Goal: Task Accomplishment & Management: Manage account settings

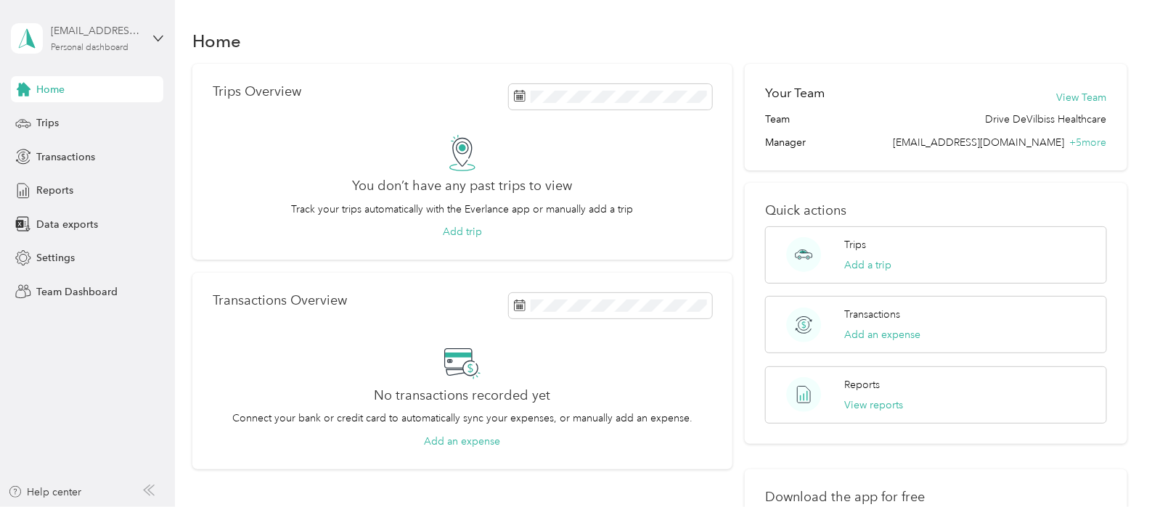
click at [132, 37] on div "[EMAIL_ADDRESS][DOMAIN_NAME]" at bounding box center [96, 30] width 91 height 15
click at [98, 118] on div "Team dashboard" at bounding box center [63, 117] width 78 height 15
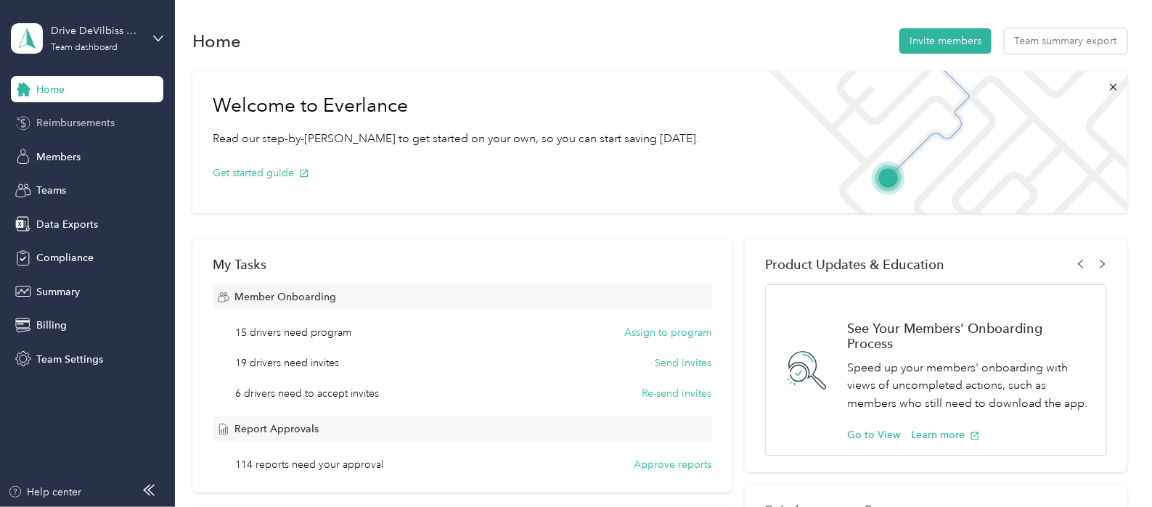
click at [102, 133] on div "Reimbursements" at bounding box center [87, 123] width 152 height 26
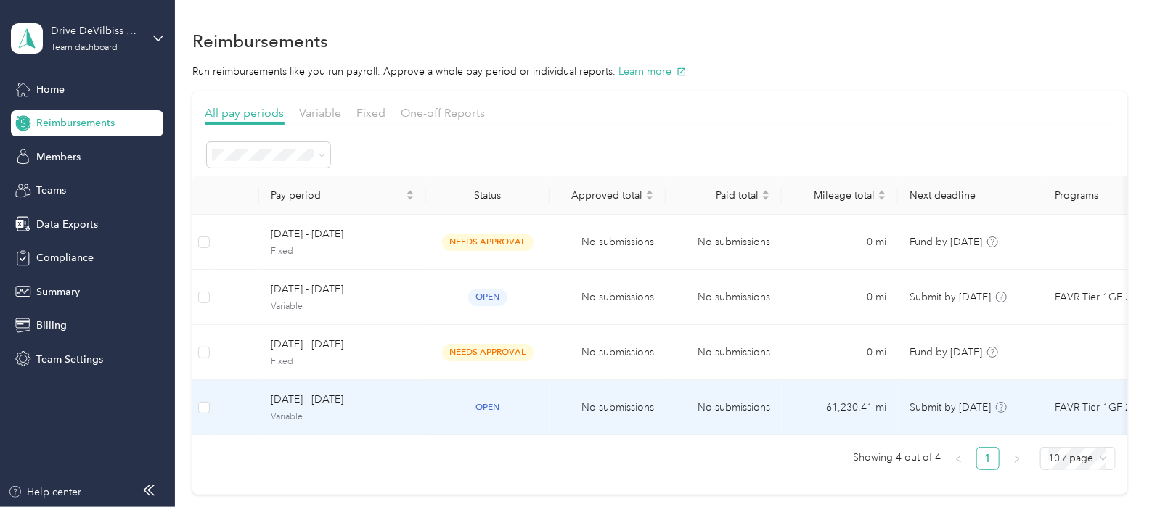
click at [359, 414] on span "Variable" at bounding box center [343, 417] width 144 height 13
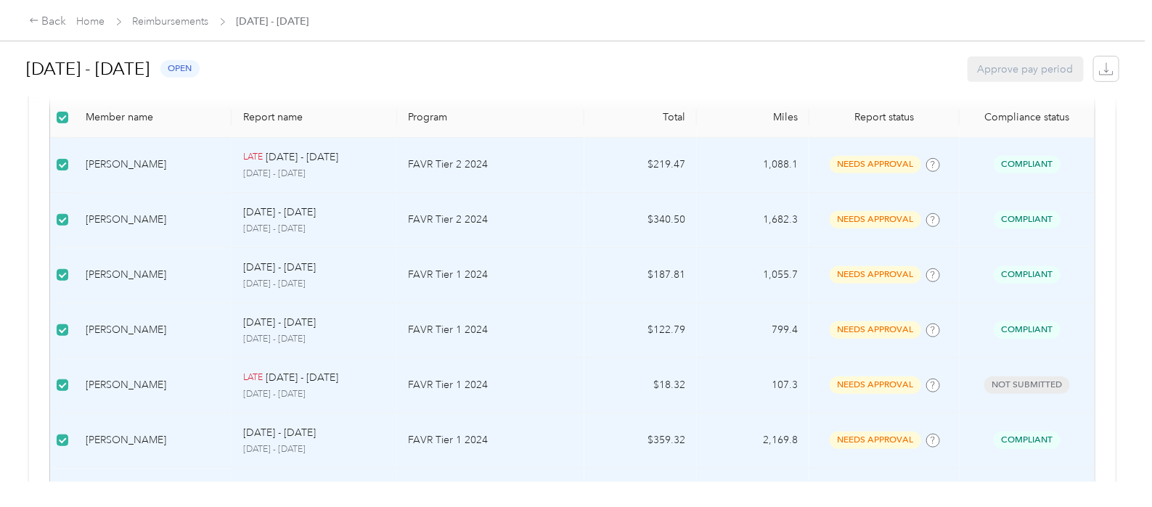
scroll to position [59, 0]
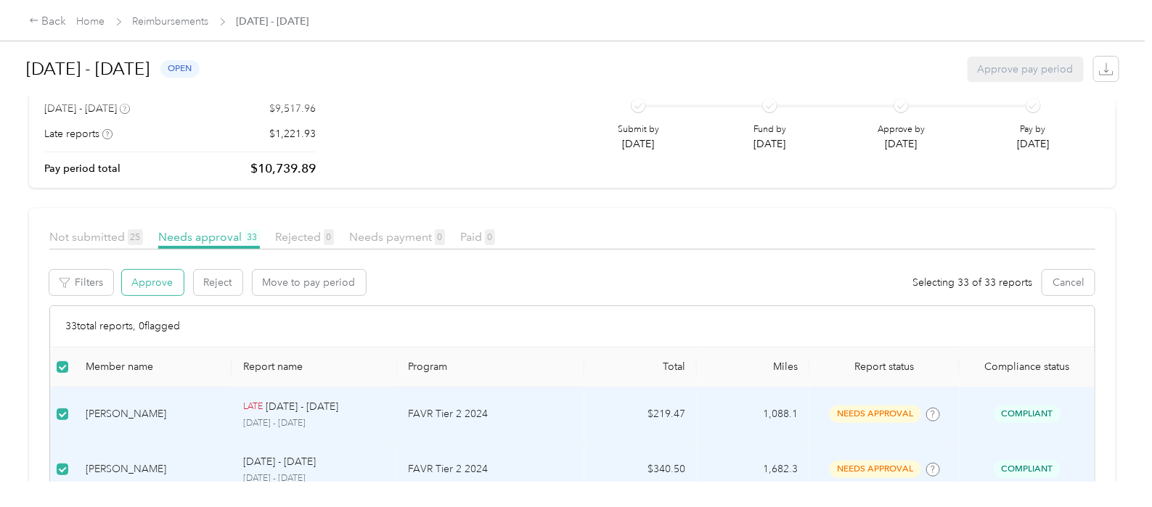
click at [161, 285] on button "Approve" at bounding box center [153, 282] width 62 height 25
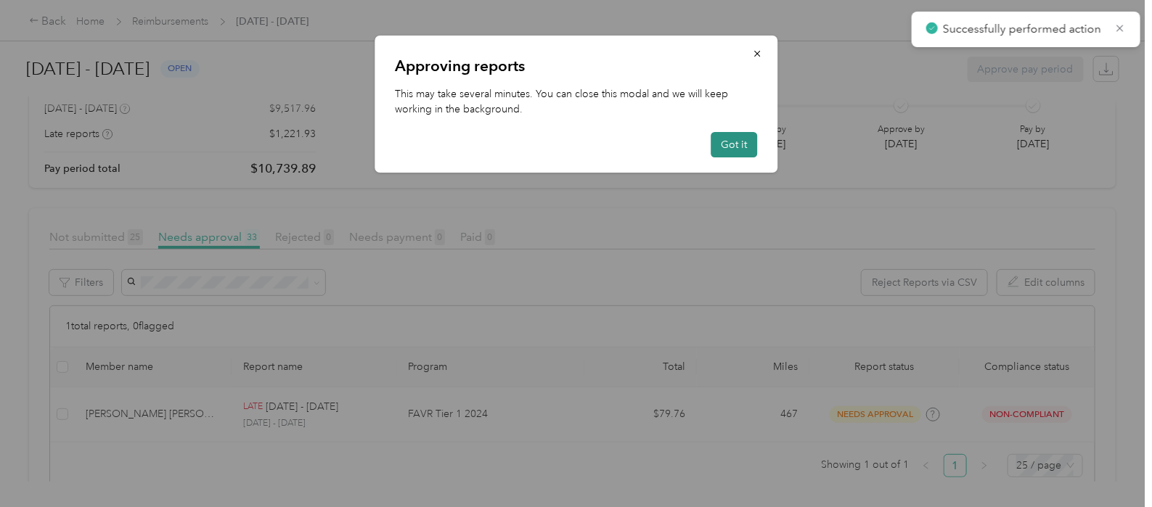
click at [746, 150] on button "Got it" at bounding box center [734, 144] width 46 height 25
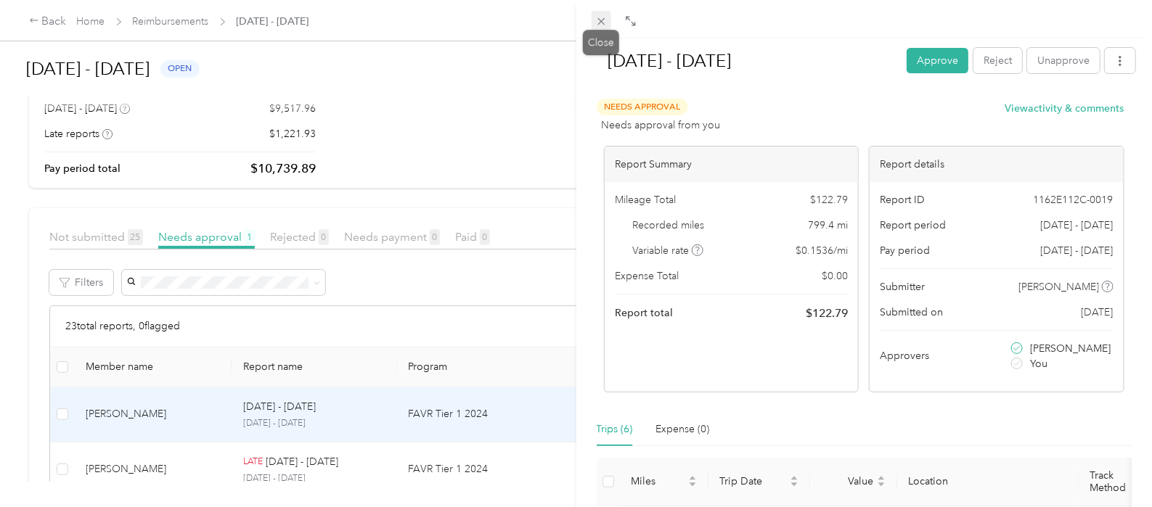
click at [601, 25] on icon at bounding box center [601, 21] width 12 height 12
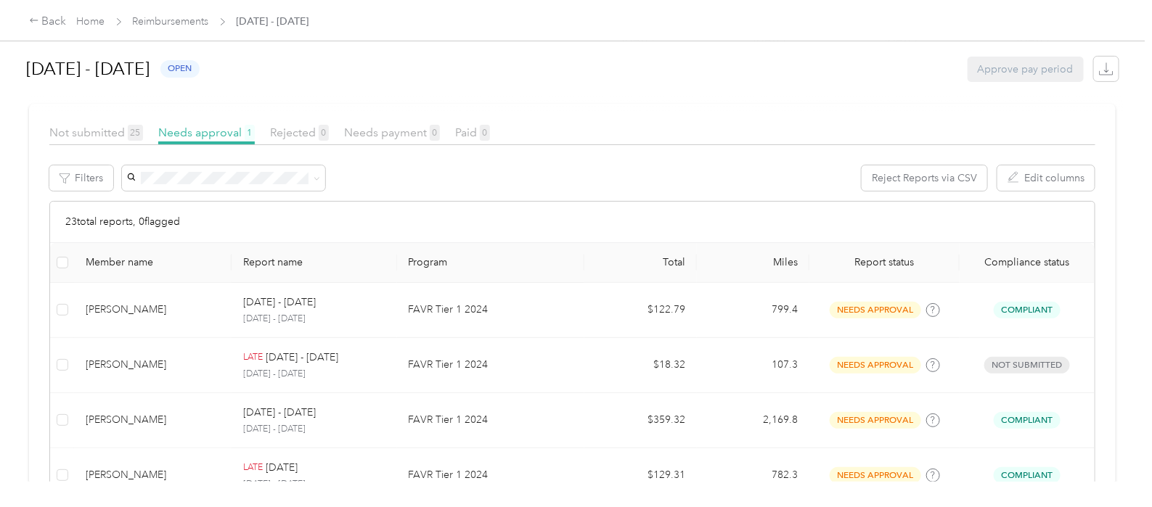
scroll to position [181, 0]
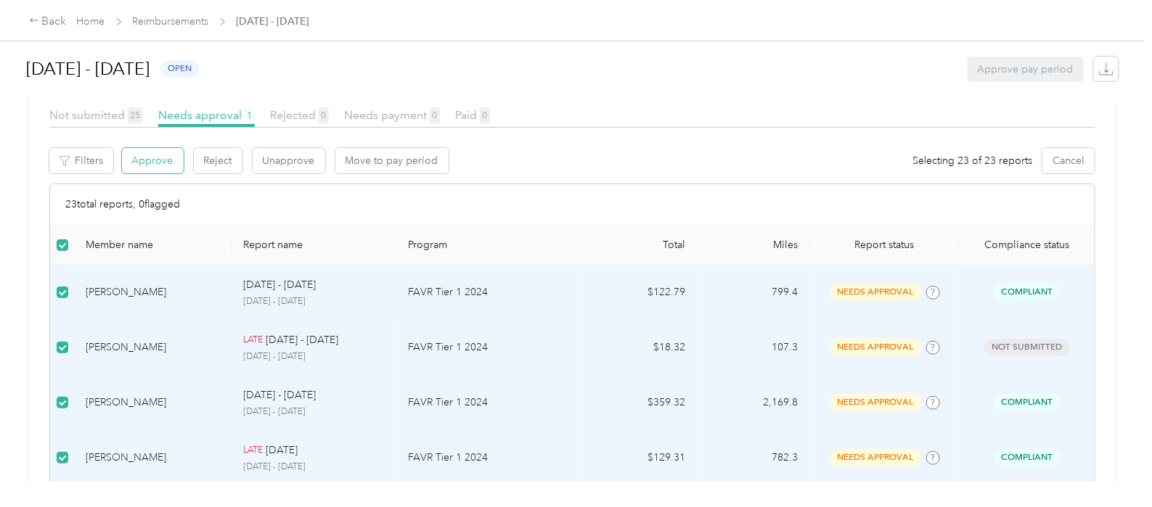
click at [150, 167] on button "Approve" at bounding box center [153, 160] width 62 height 25
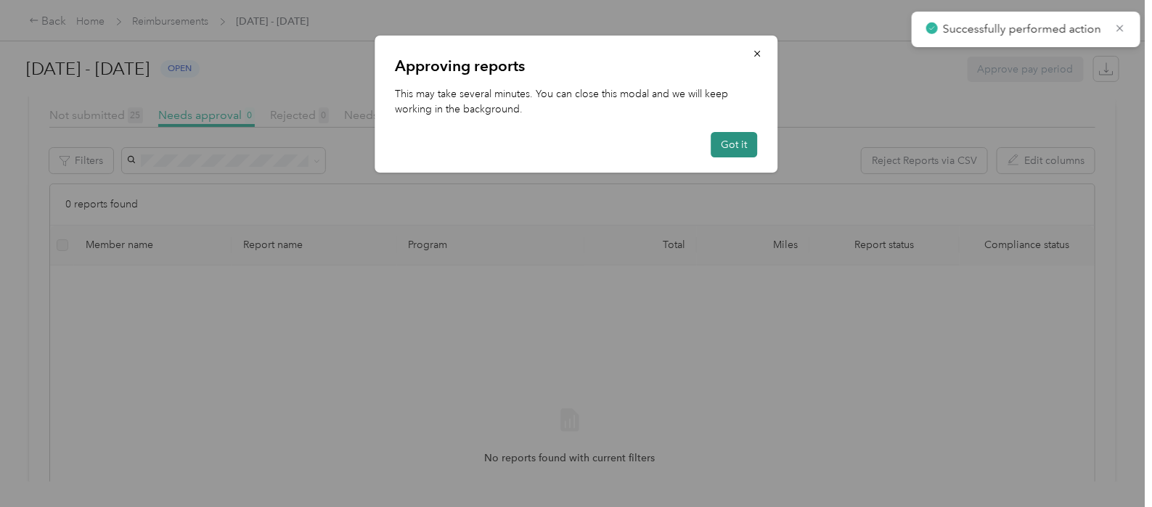
click at [726, 150] on button "Got it" at bounding box center [734, 144] width 46 height 25
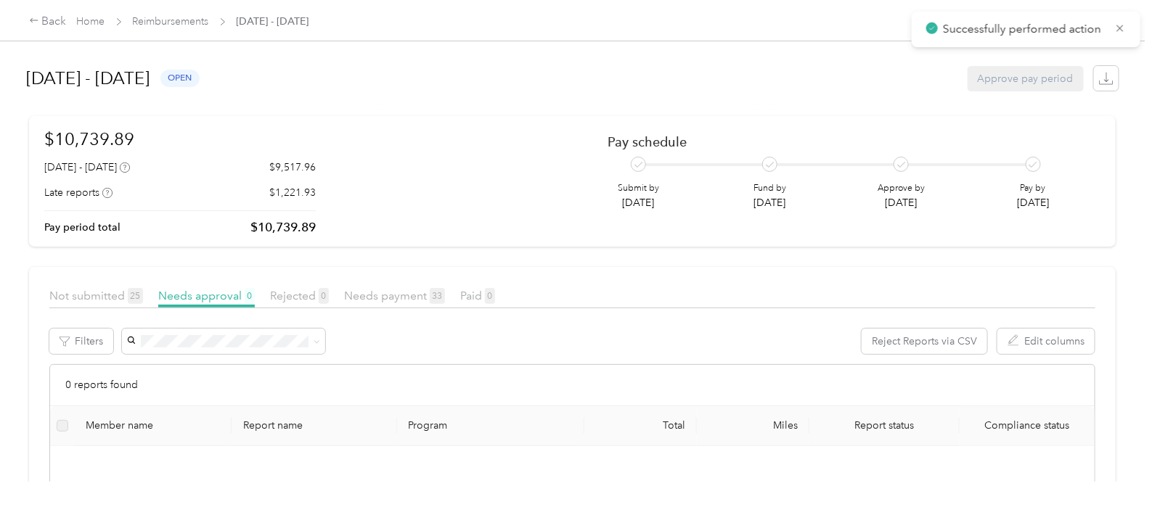
scroll to position [0, 0]
click at [189, 21] on link "Reimbursements" at bounding box center [171, 21] width 76 height 12
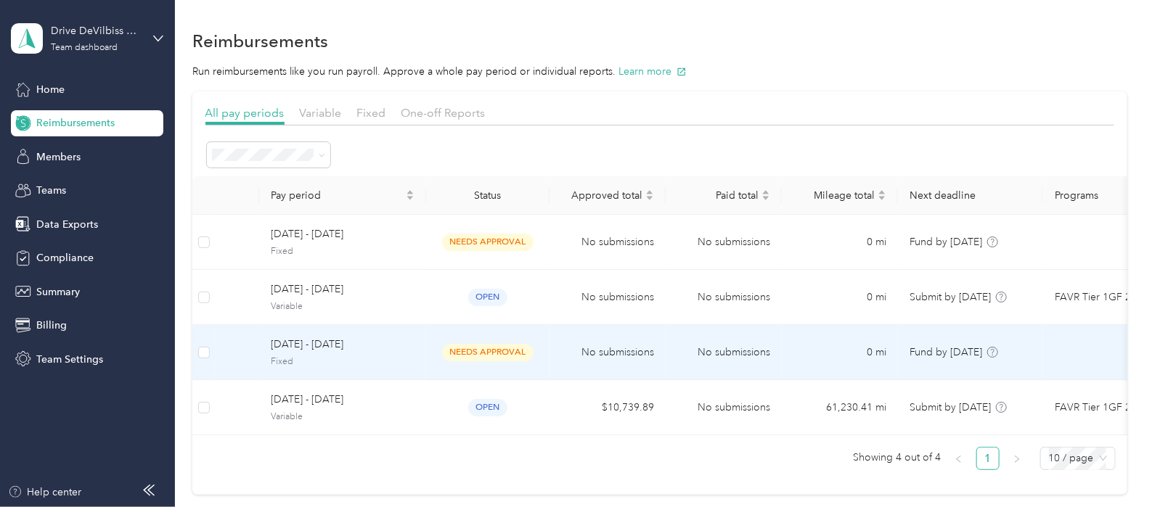
click at [348, 351] on span "[DATE] - [DATE]" at bounding box center [343, 345] width 144 height 16
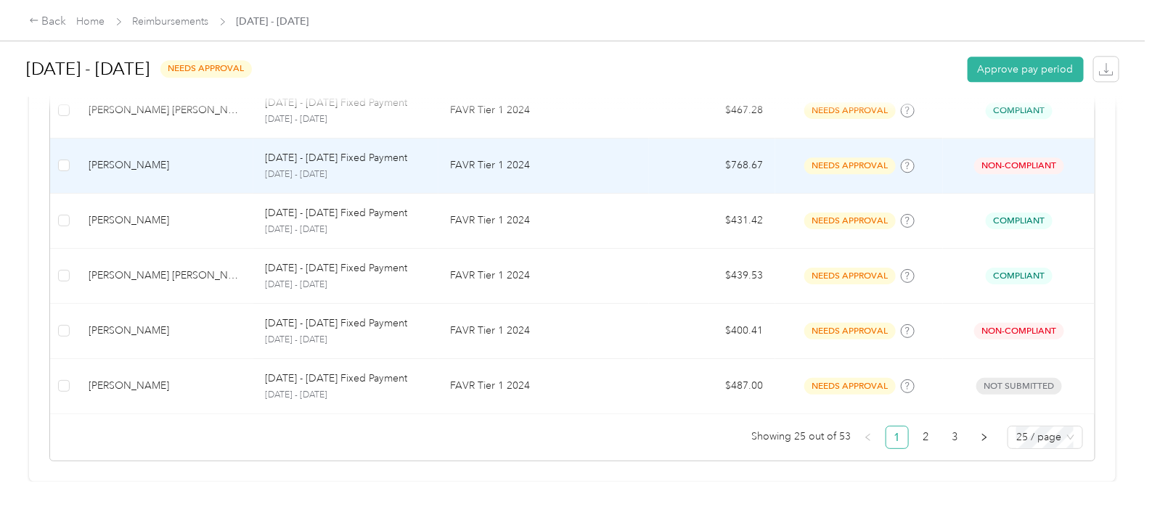
scroll to position [1455, 0]
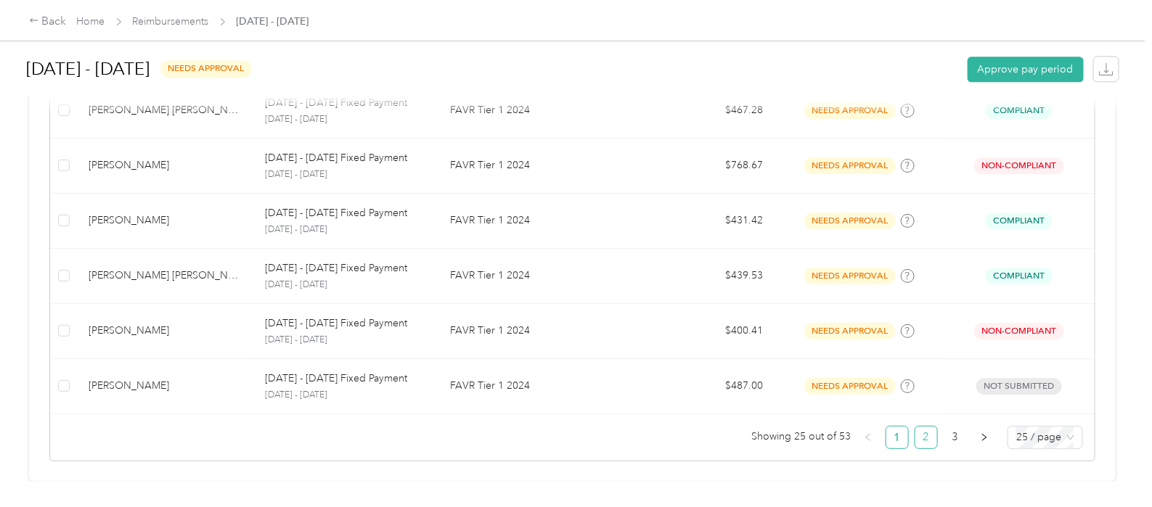
click at [915, 427] on link "2" at bounding box center [926, 438] width 22 height 22
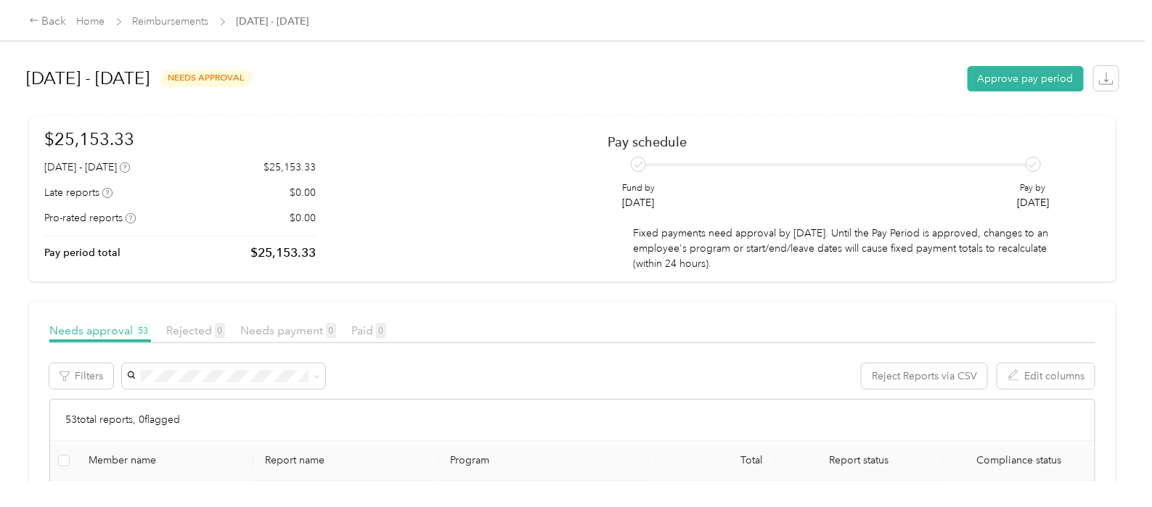
click at [215, 383] on span at bounding box center [223, 376] width 203 height 25
click at [200, 401] on span "[PERSON_NAME]" at bounding box center [171, 402] width 81 height 12
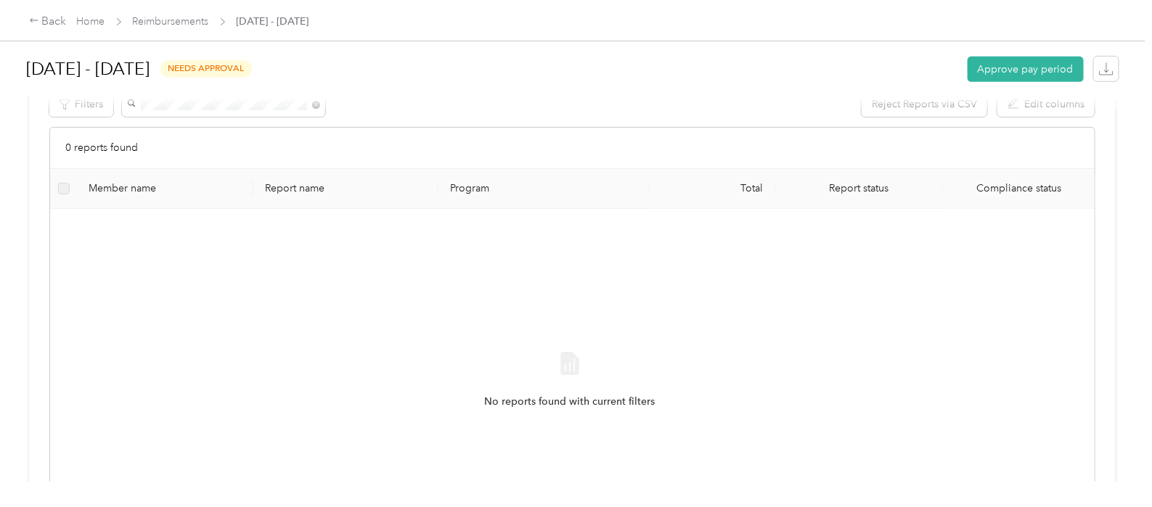
scroll to position [181, 0]
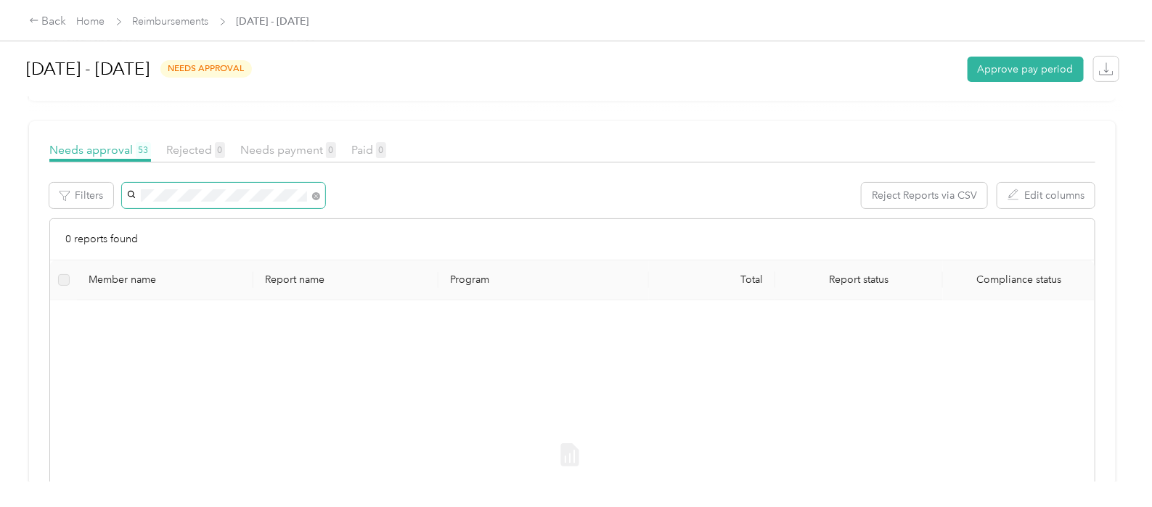
click at [311, 196] on span at bounding box center [313, 195] width 13 height 15
click at [314, 195] on icon at bounding box center [316, 196] width 8 height 8
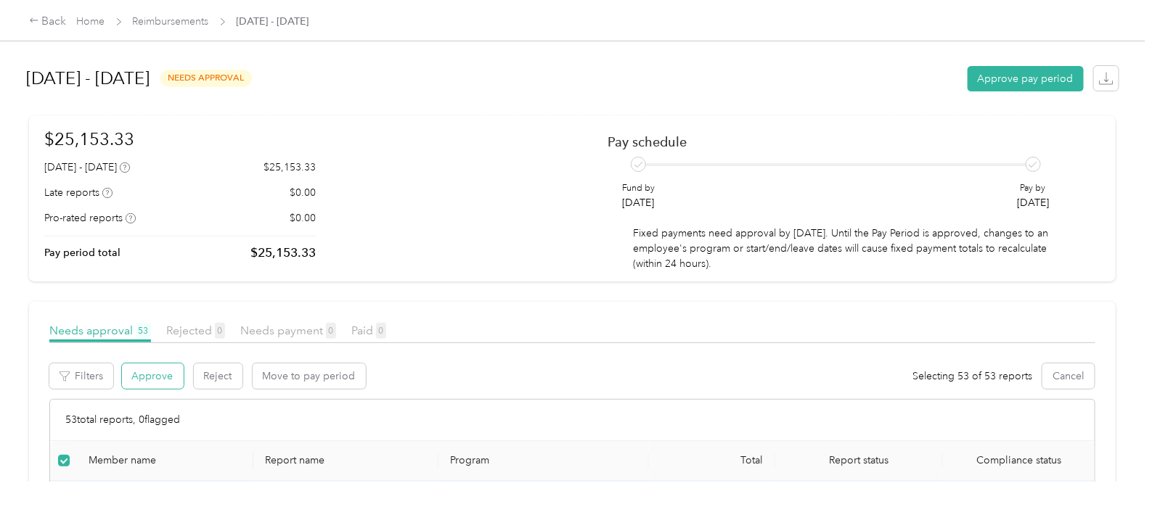
click at [163, 380] on button "Approve" at bounding box center [153, 376] width 62 height 25
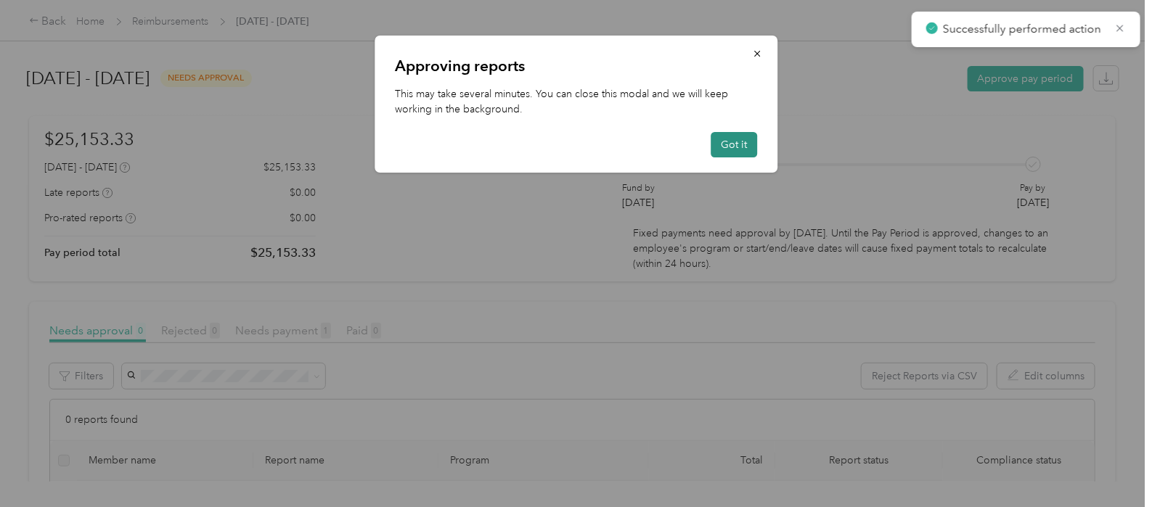
click at [740, 153] on button "Got it" at bounding box center [734, 144] width 46 height 25
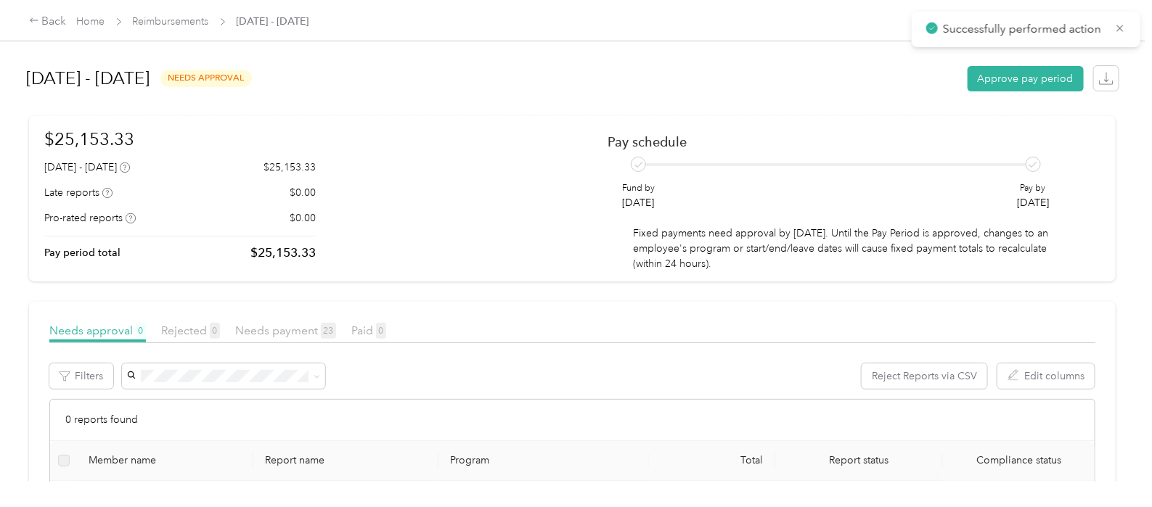
click at [184, 28] on span "Reimbursements" at bounding box center [171, 21] width 76 height 15
click at [171, 20] on link "Reimbursements" at bounding box center [171, 21] width 76 height 12
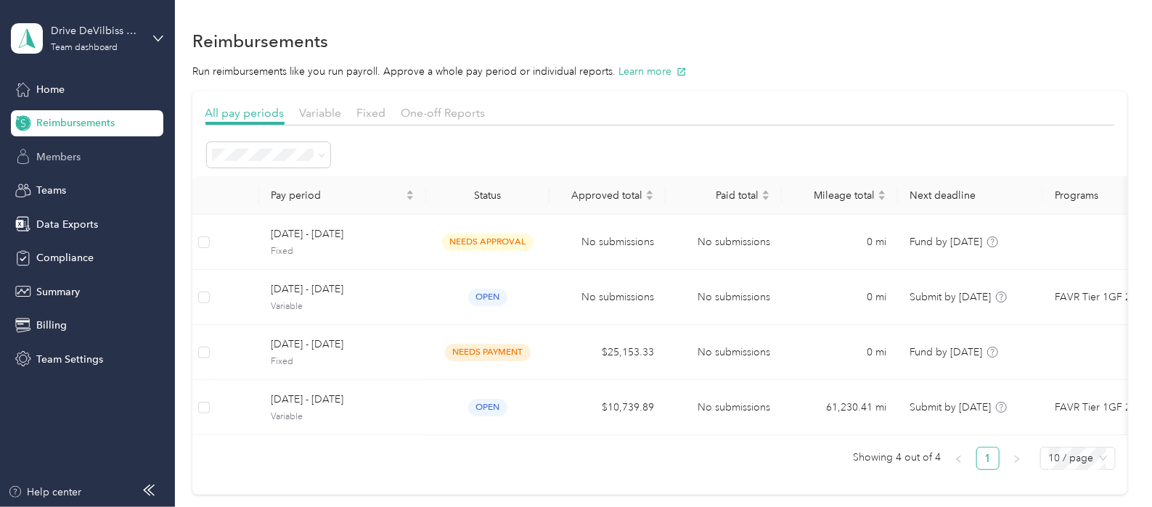
click at [58, 161] on span "Members" at bounding box center [58, 157] width 44 height 15
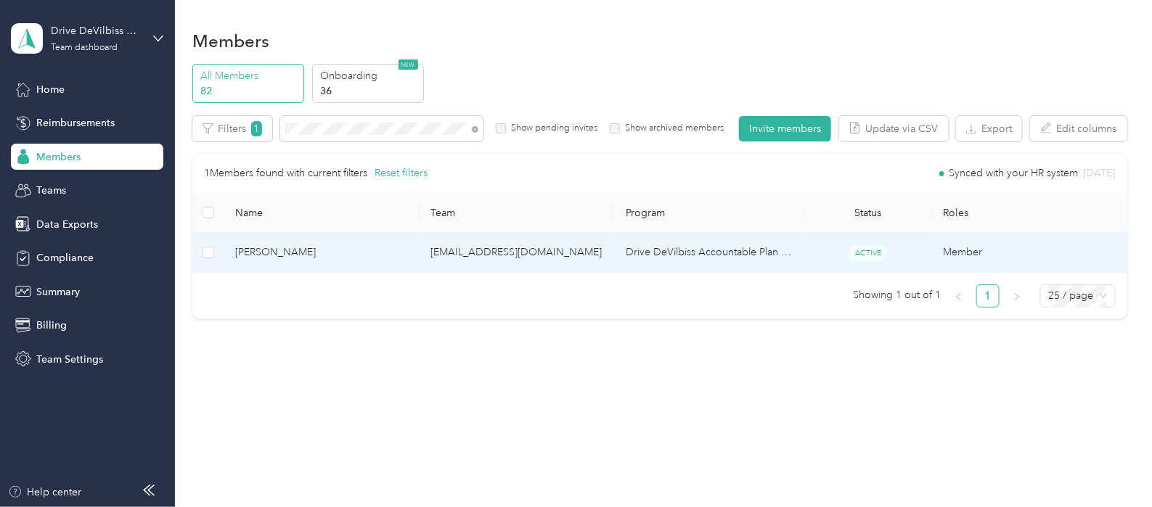
click at [520, 273] on td "[EMAIL_ADDRESS][DOMAIN_NAME]" at bounding box center [516, 253] width 195 height 40
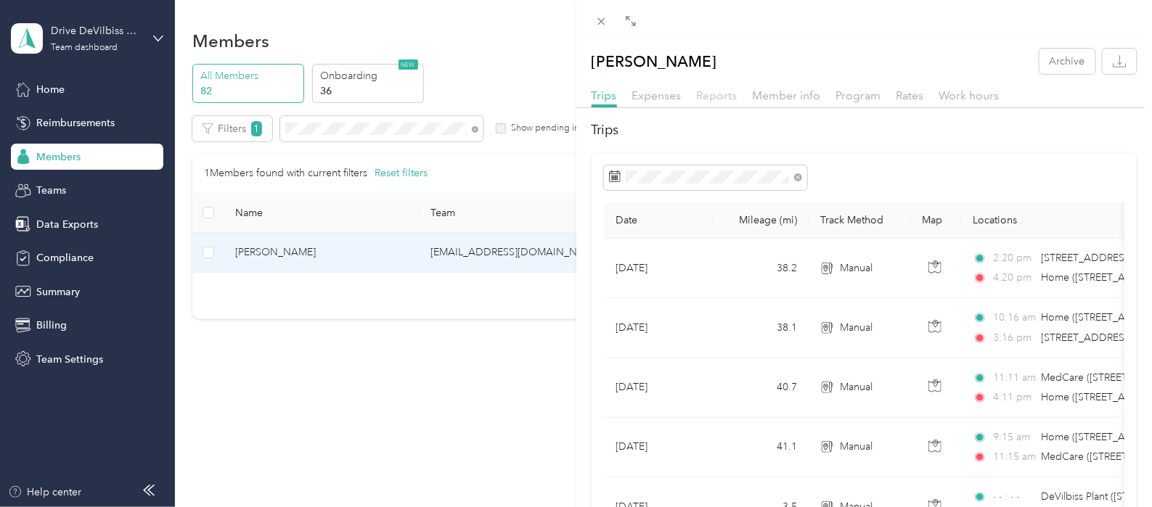
click at [721, 95] on span "Reports" at bounding box center [717, 96] width 41 height 14
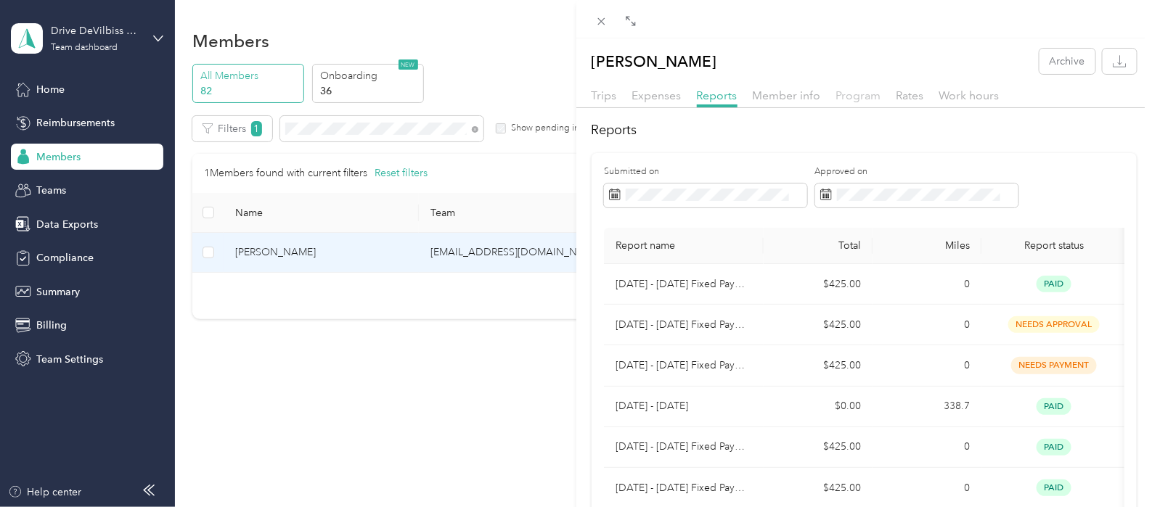
click at [856, 96] on span "Program" at bounding box center [858, 96] width 45 height 14
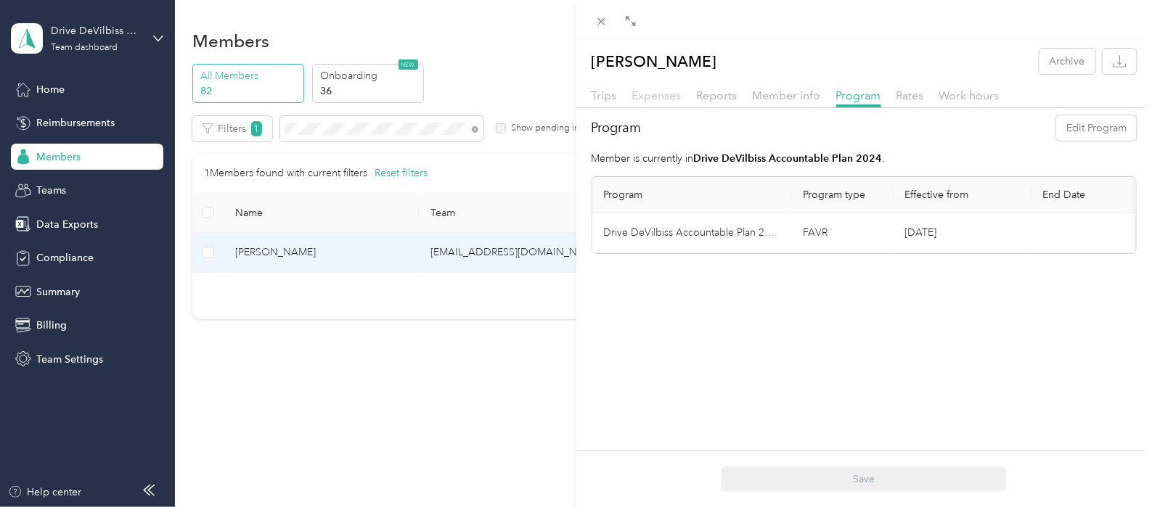
click at [661, 96] on span "Expenses" at bounding box center [656, 96] width 49 height 14
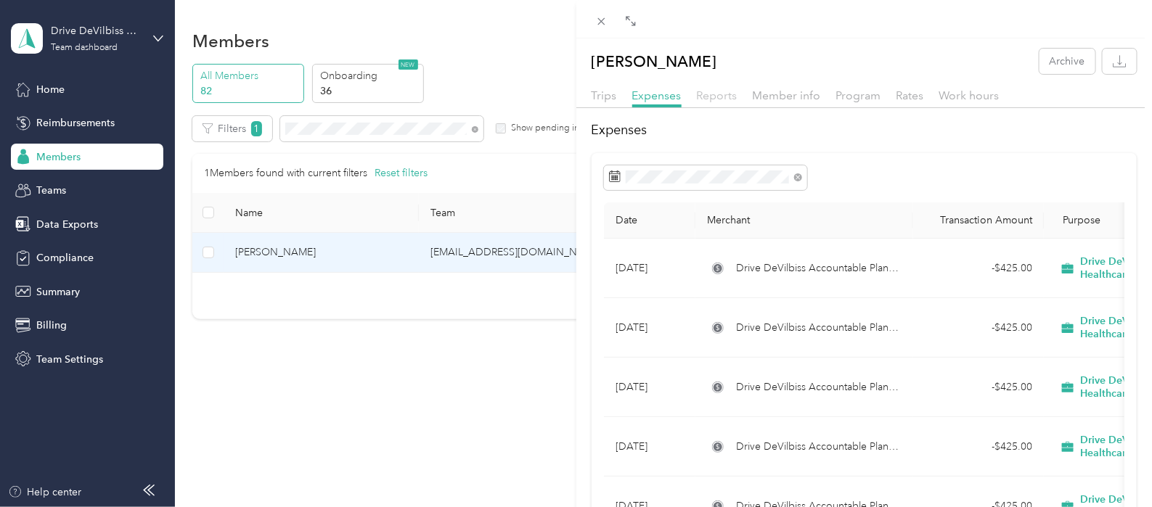
click at [711, 96] on span "Reports" at bounding box center [717, 96] width 41 height 14
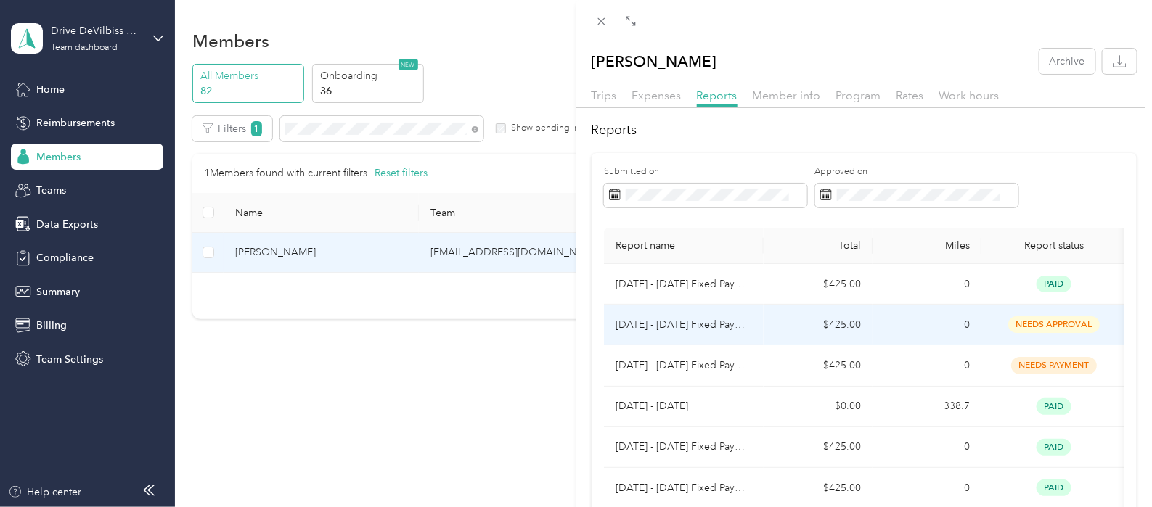
click at [691, 329] on p "[DATE] - [DATE] Fixed Payment" at bounding box center [684, 325] width 136 height 16
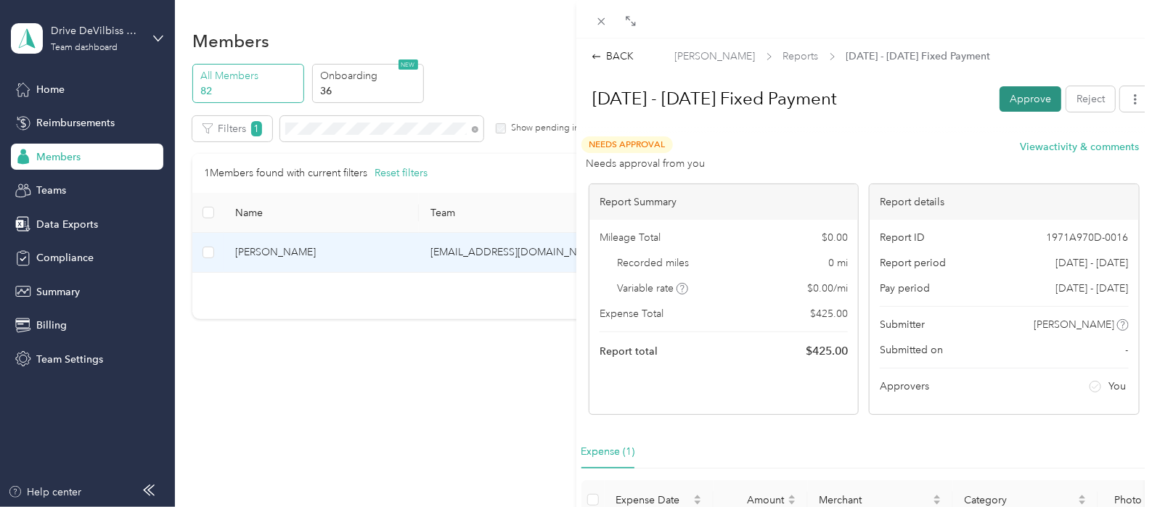
click at [1005, 99] on button "Approve" at bounding box center [1031, 98] width 62 height 25
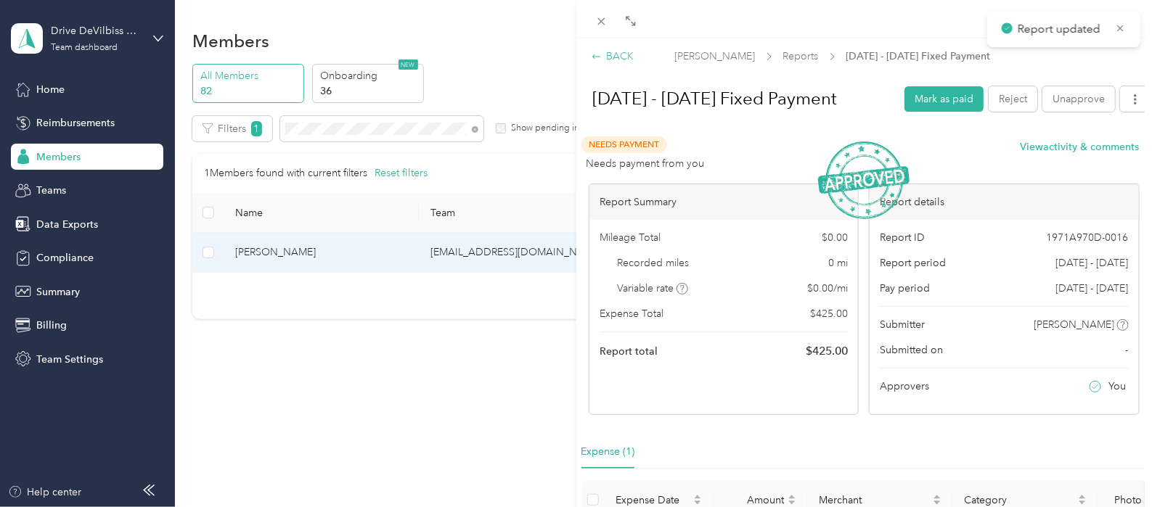
click at [621, 54] on div "BACK" at bounding box center [613, 56] width 43 height 15
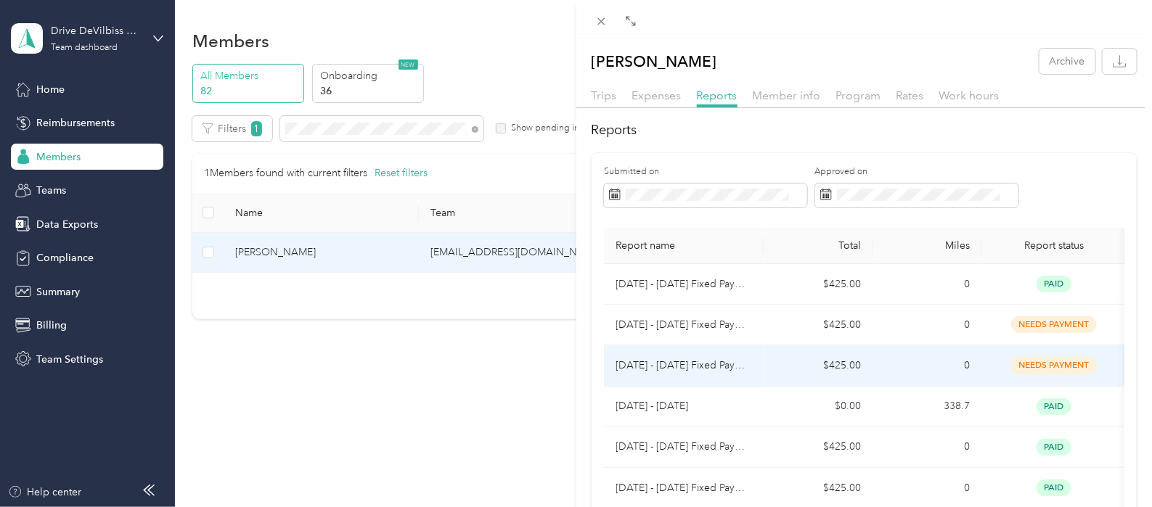
scroll to position [90, 0]
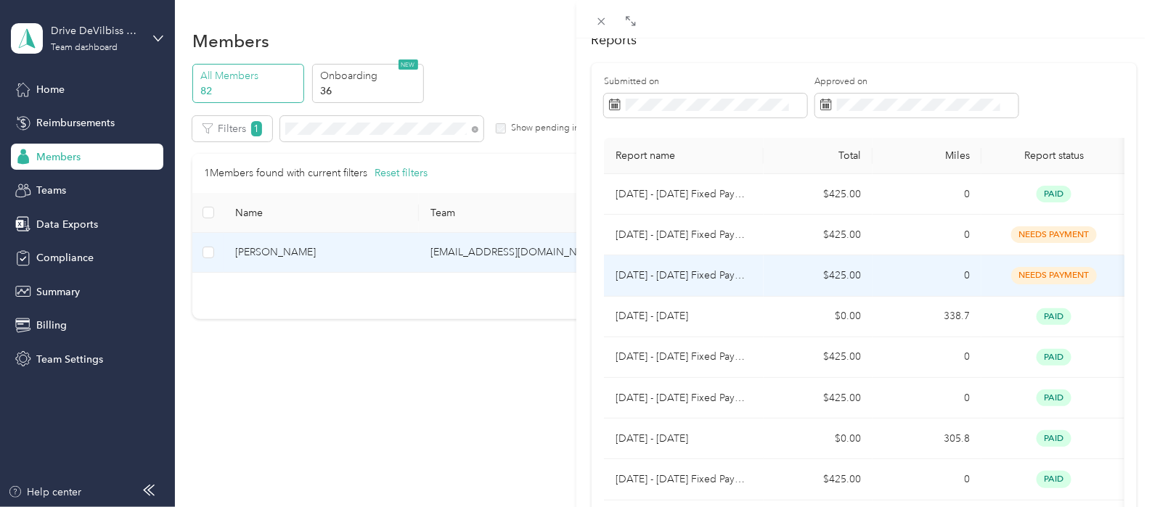
click at [728, 277] on p "[DATE] - [DATE] Fixed Payment" at bounding box center [684, 276] width 136 height 16
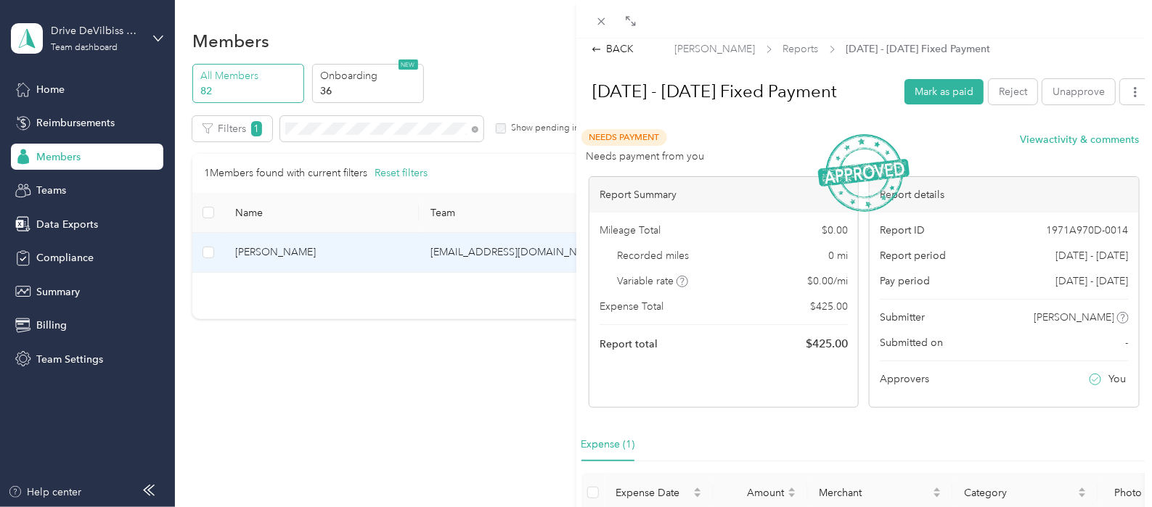
scroll to position [0, 0]
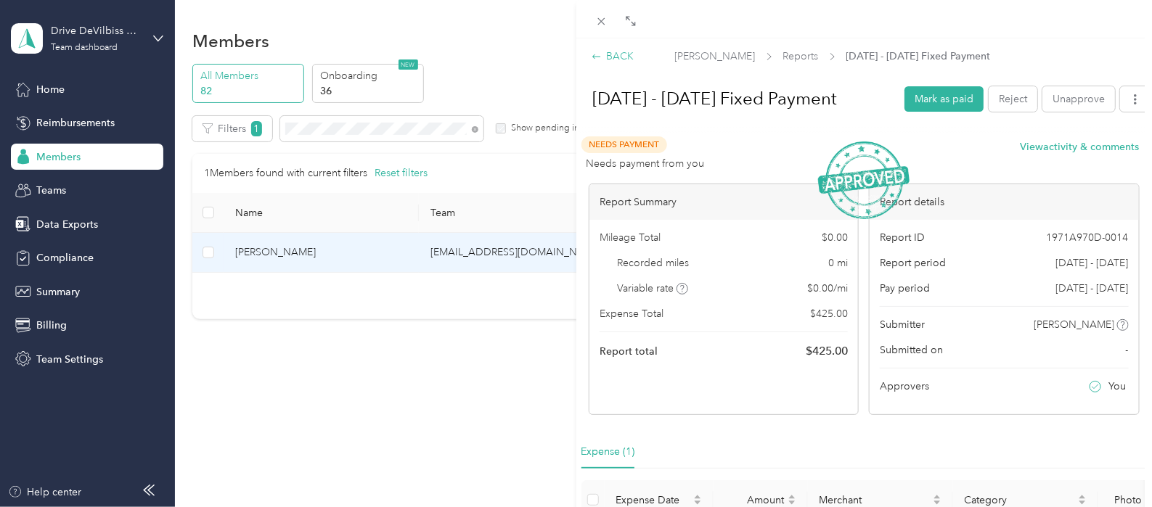
click at [614, 56] on div "BACK" at bounding box center [613, 56] width 43 height 15
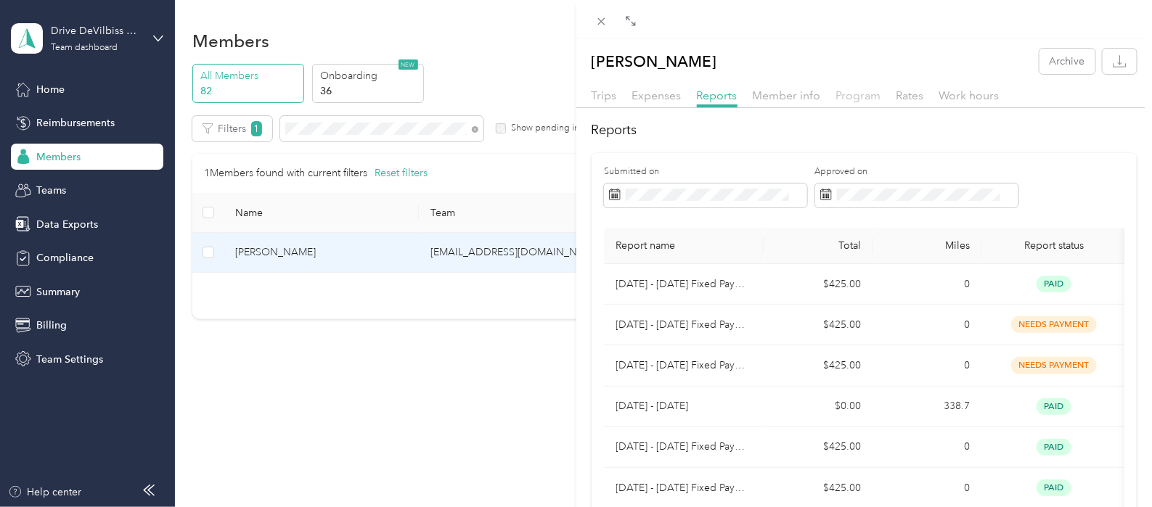
click at [864, 96] on span "Program" at bounding box center [858, 96] width 45 height 14
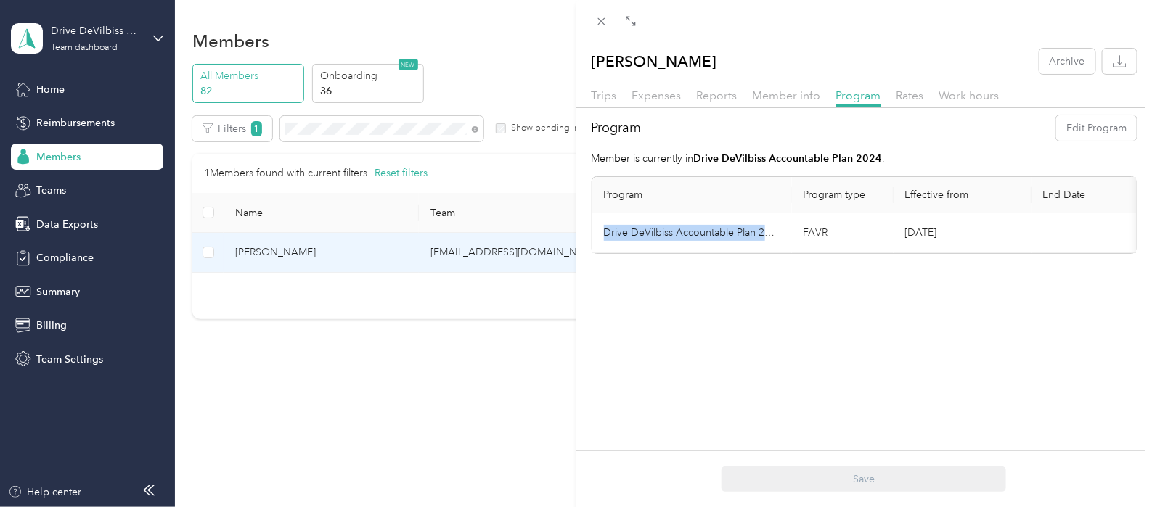
drag, startPoint x: 602, startPoint y: 235, endPoint x: 779, endPoint y: 236, distance: 176.4
click at [779, 236] on td "Drive DeVilbiss Accountable Plan 2024" at bounding box center [692, 233] width 200 height 40
copy td "Drive DeVilbiss Accountable Plan 2024"
click at [739, 230] on td "Drive DeVilbiss Accountable Plan 2024" at bounding box center [692, 233] width 200 height 40
click at [711, 230] on td "Drive DeVilbiss Accountable Plan 2024" at bounding box center [692, 233] width 200 height 40
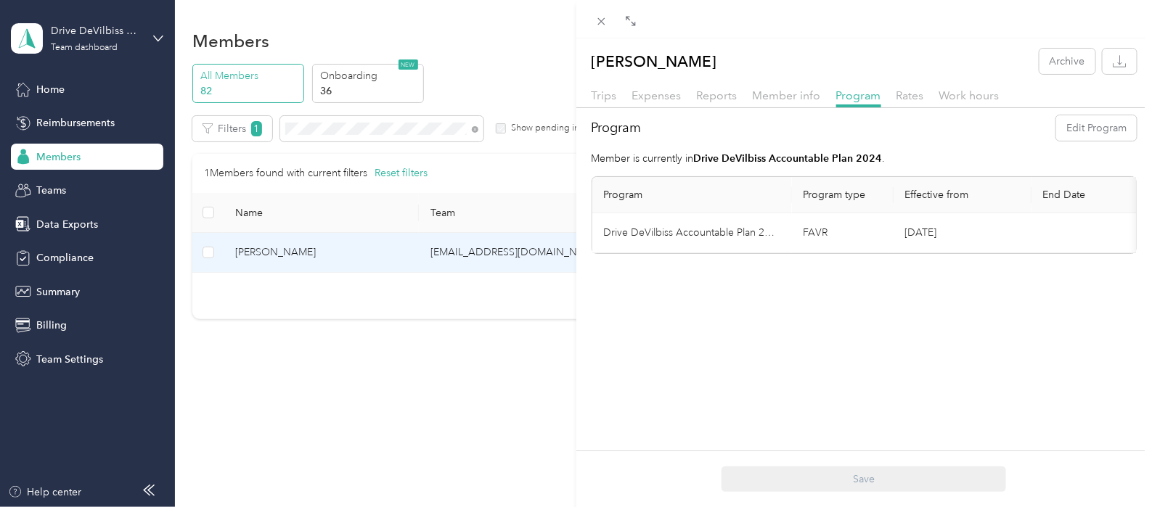
click at [695, 230] on td "Drive DeVilbiss Accountable Plan 2024" at bounding box center [692, 233] width 200 height 40
click at [735, 100] on span "Reports" at bounding box center [717, 96] width 41 height 14
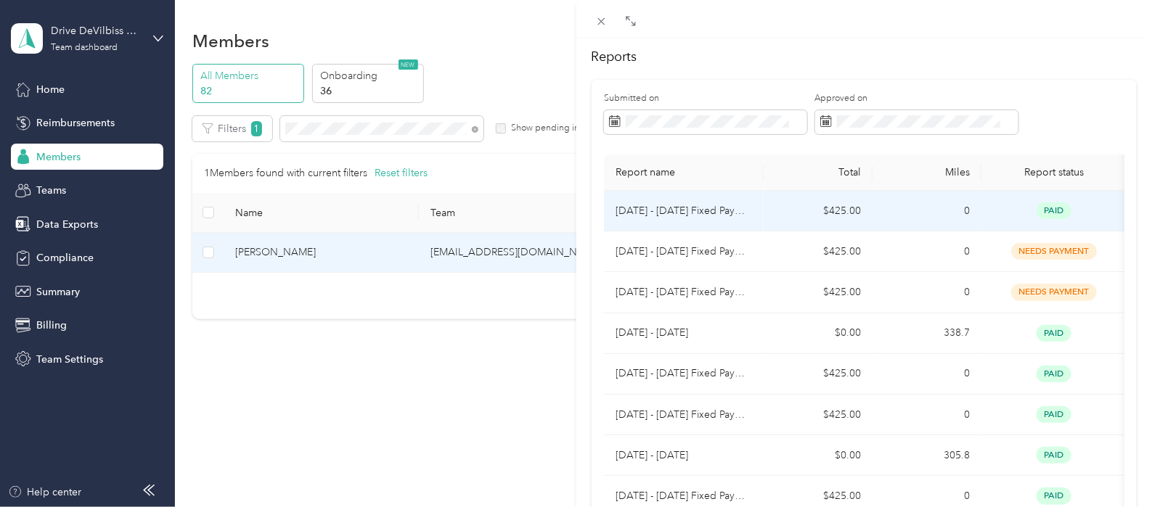
scroll to position [90, 0]
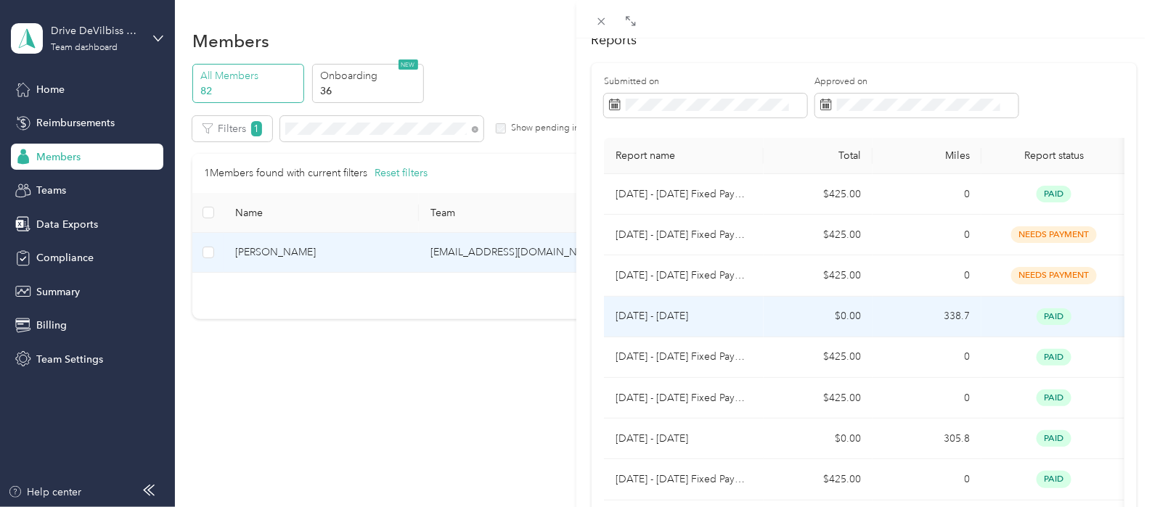
click at [783, 315] on td "$0.00" at bounding box center [818, 317] width 109 height 41
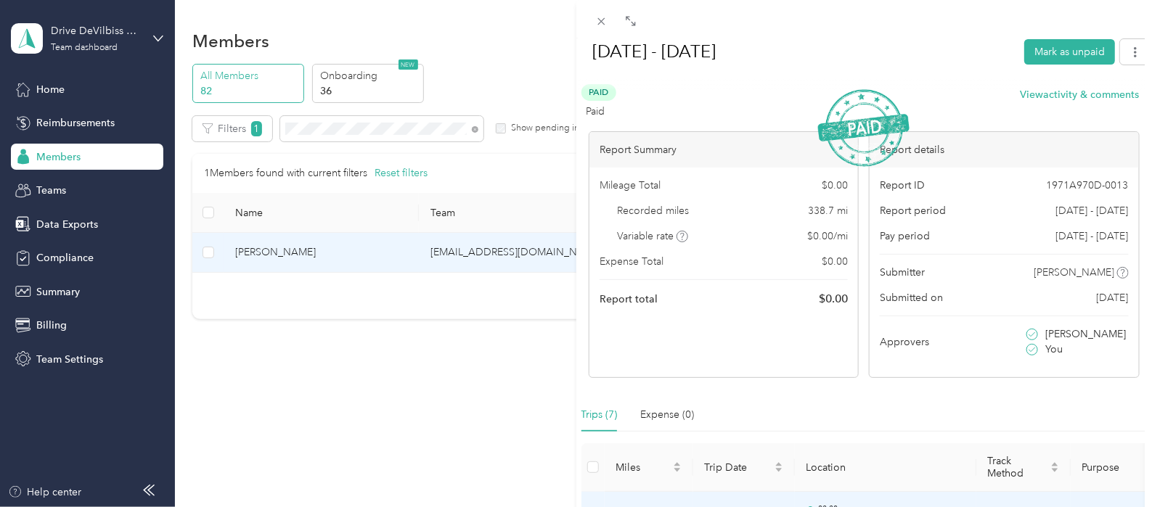
scroll to position [0, 0]
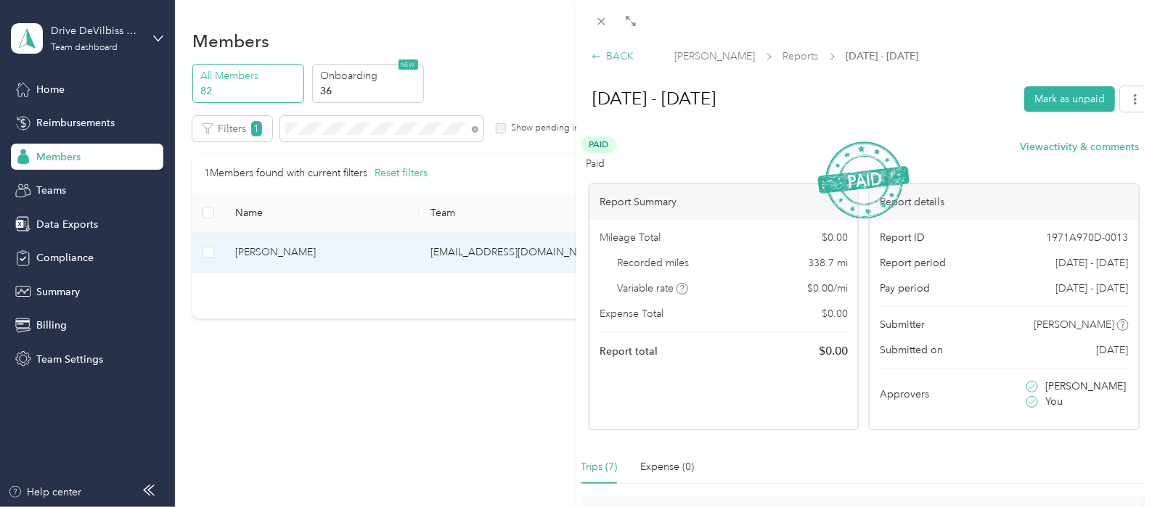
click at [629, 53] on div "BACK" at bounding box center [613, 56] width 43 height 15
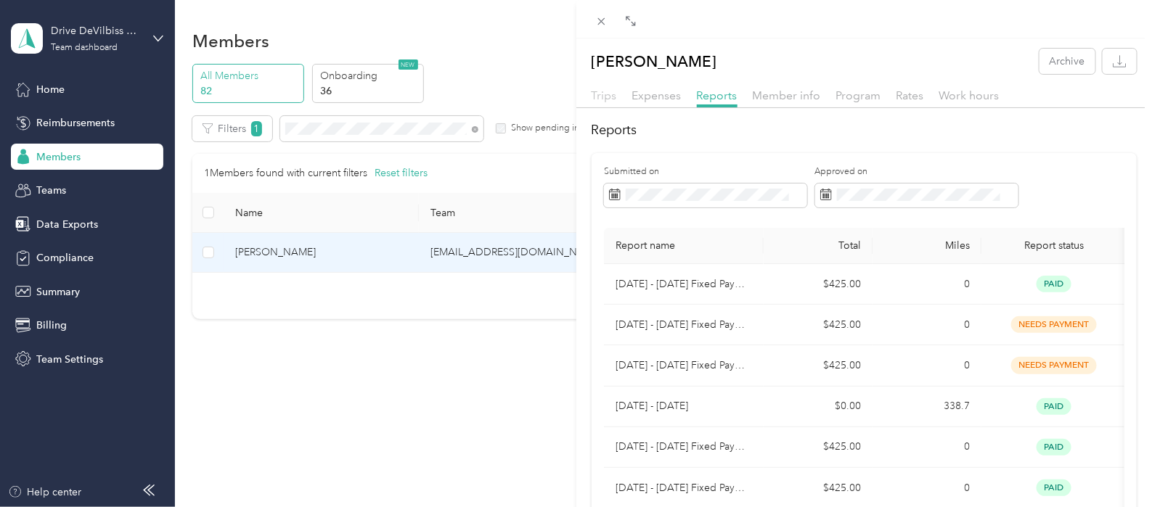
click at [599, 90] on span "Trips" at bounding box center [604, 96] width 25 height 14
